Goal: Task Accomplishment & Management: Manage account settings

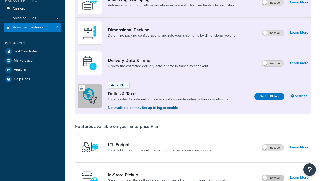
click at [273, 175] on label "Inactive" at bounding box center [273, 178] width 22 height 6
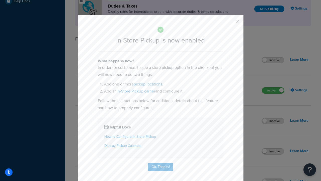
click at [230, 23] on button "button" at bounding box center [229, 23] width 1 height 1
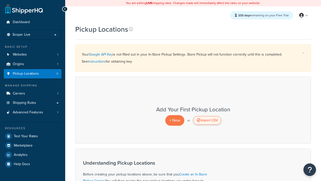
click at [207, 120] on div "Import CSV" at bounding box center [207, 120] width 28 height 9
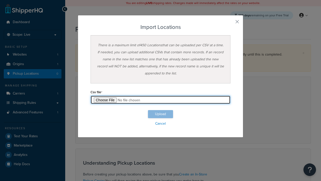
click at [161, 100] on input "file" at bounding box center [161, 99] width 140 height 9
type input "C:\fakepath\importLocationsFailure.csv"
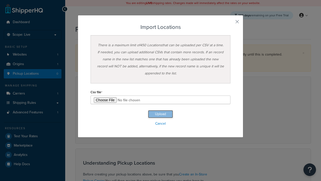
click at [161, 114] on button "Upload" at bounding box center [160, 114] width 25 height 8
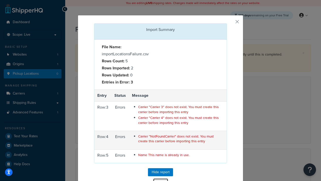
click at [161, 178] on button "Close" at bounding box center [160, 182] width 15 height 9
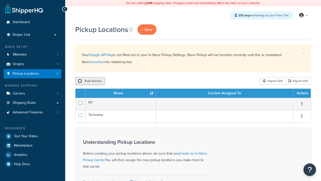
click at [80, 81] on input "checkbox" at bounding box center [80, 81] width 4 height 4
checkbox input "true"
click at [0, 0] on button "Delete" at bounding box center [0, 0] width 0 height 0
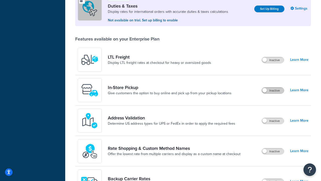
scroll to position [153, 0]
